Goal: Navigation & Orientation: Find specific page/section

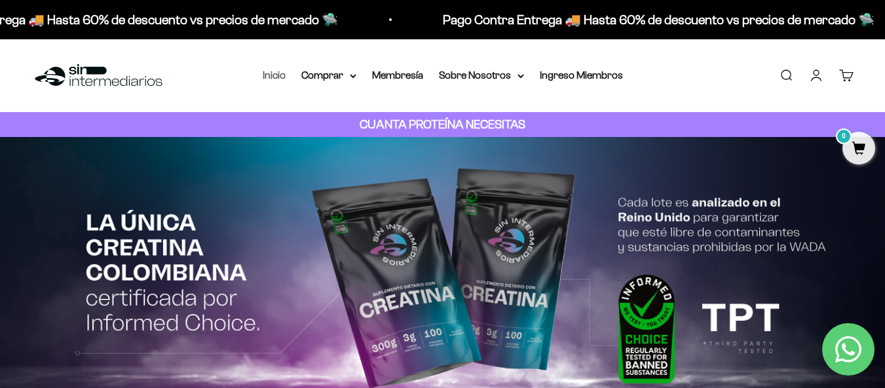
click at [276, 73] on link "Inicio" at bounding box center [274, 74] width 23 height 11
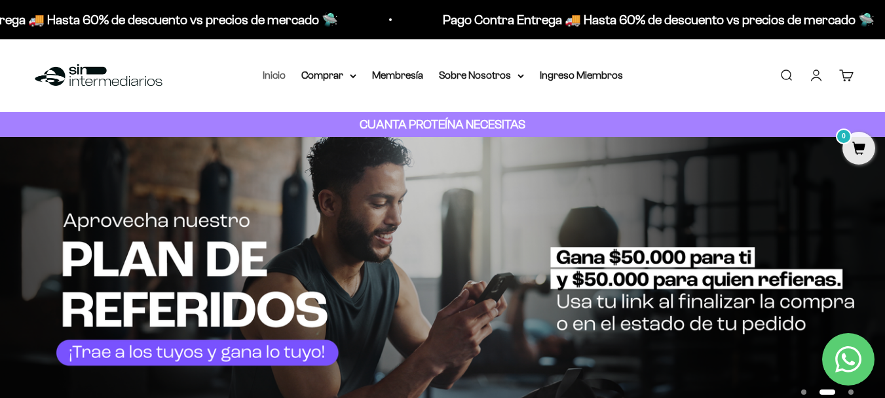
click at [273, 76] on link "Inicio" at bounding box center [274, 74] width 23 height 11
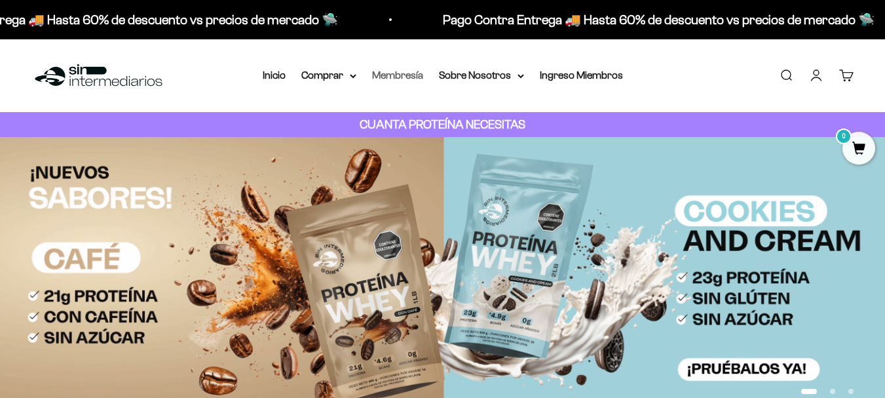
click at [400, 75] on link "Membresía" at bounding box center [397, 74] width 51 height 11
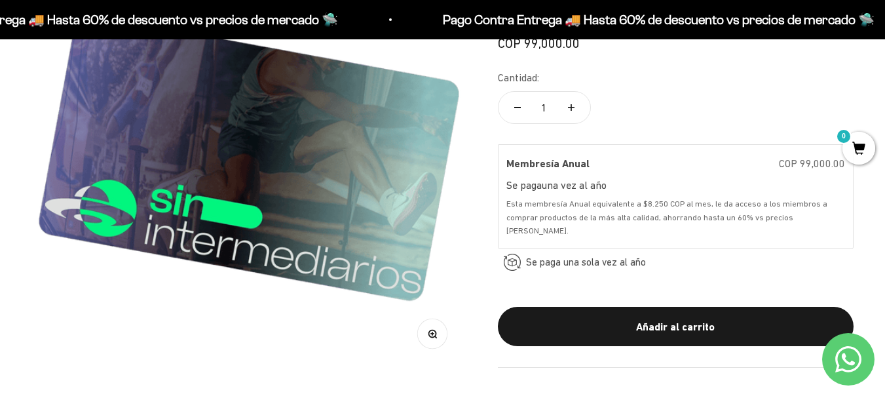
scroll to position [262, 0]
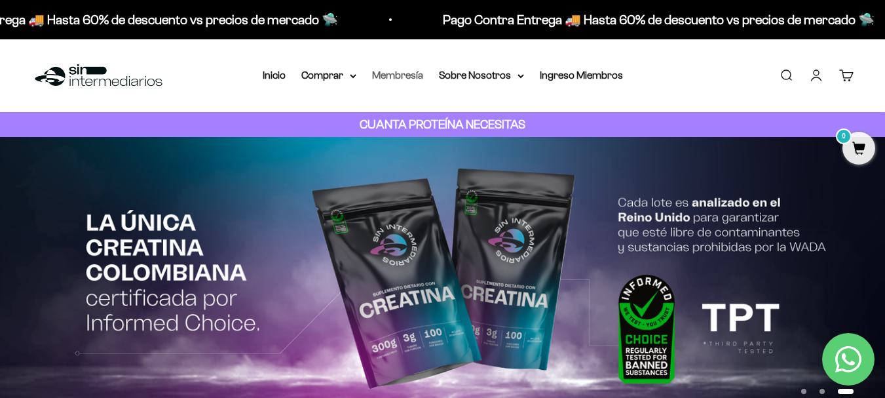
click at [396, 71] on link "Membresía" at bounding box center [397, 74] width 51 height 11
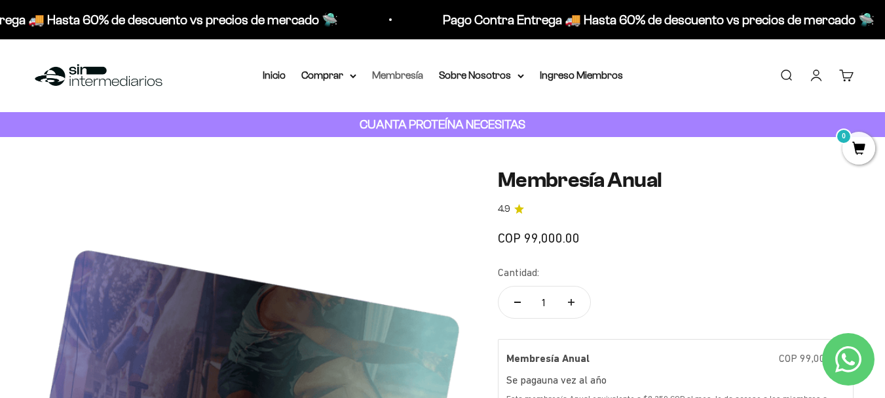
click at [411, 70] on link "Membresía" at bounding box center [397, 74] width 51 height 11
click at [476, 77] on summary "Sobre Nosotros" at bounding box center [481, 75] width 85 height 17
click at [579, 79] on link "Ingreso Miembros" at bounding box center [581, 74] width 83 height 11
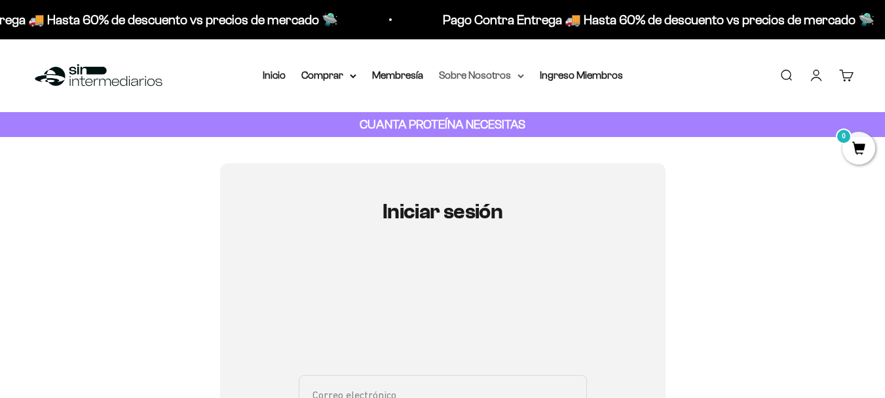
click at [459, 73] on summary "Sobre Nosotros" at bounding box center [481, 75] width 85 height 17
